Goal: Check status: Check status

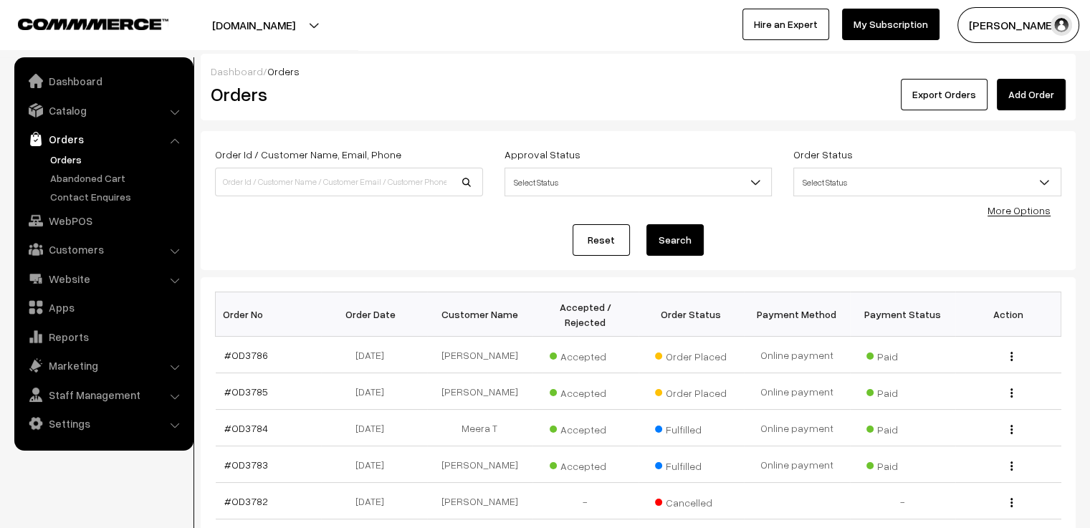
scroll to position [72, 0]
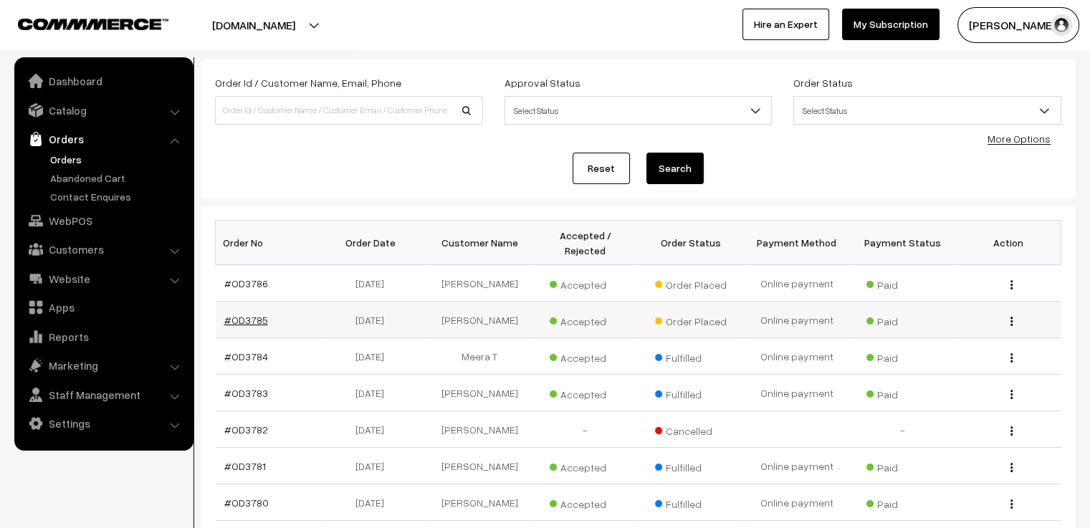
click at [241, 314] on link "#OD3785" at bounding box center [246, 320] width 44 height 12
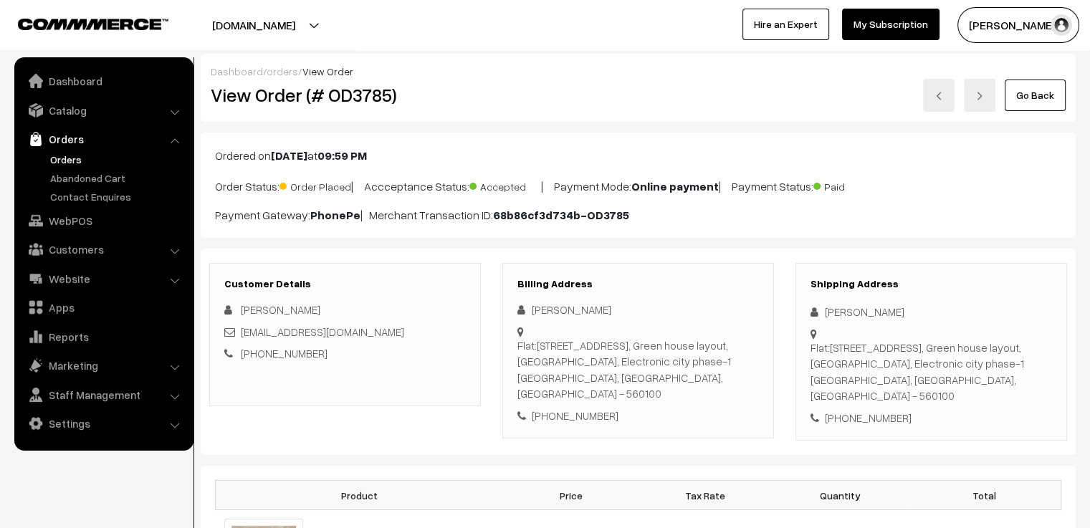
click at [936, 100] on link at bounding box center [939, 95] width 32 height 33
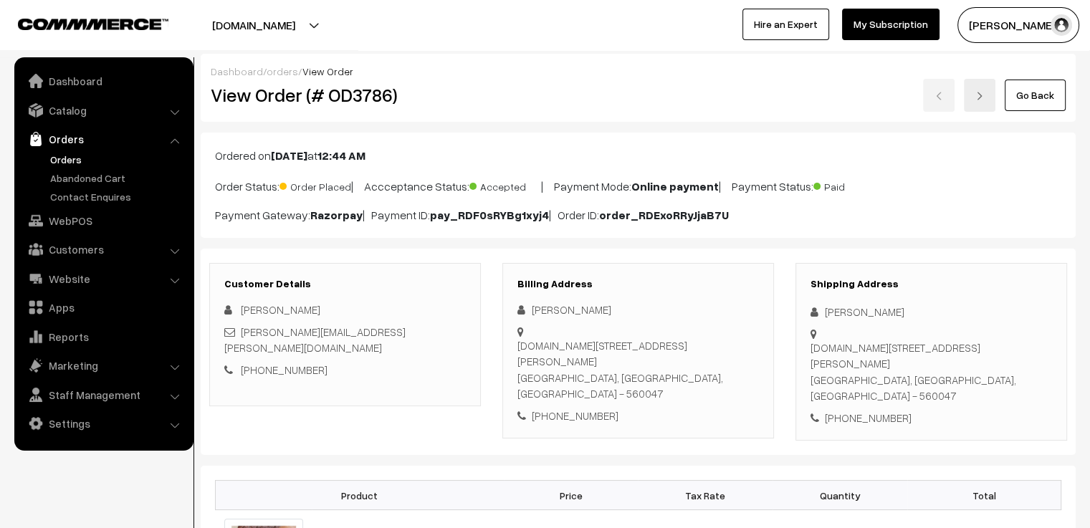
click at [1046, 108] on link "Go Back" at bounding box center [1035, 96] width 61 height 32
